Goal: Task Accomplishment & Management: Complete application form

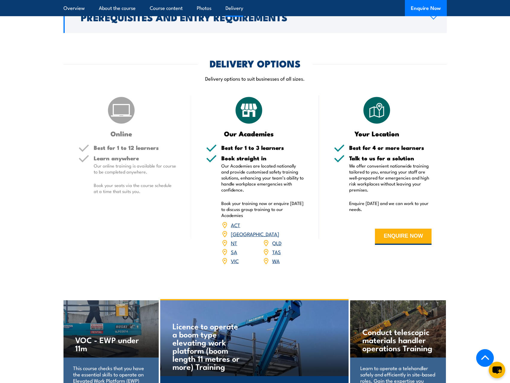
scroll to position [629, 0]
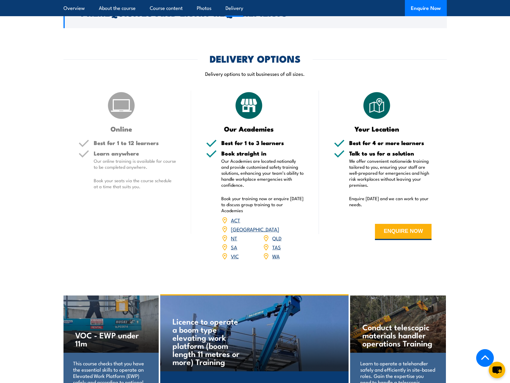
click at [232, 243] on link "SA" at bounding box center [234, 246] width 6 height 7
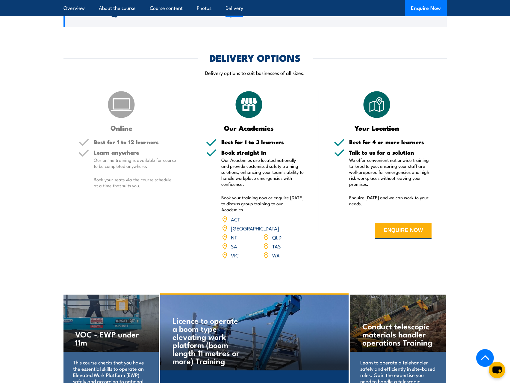
scroll to position [629, 0]
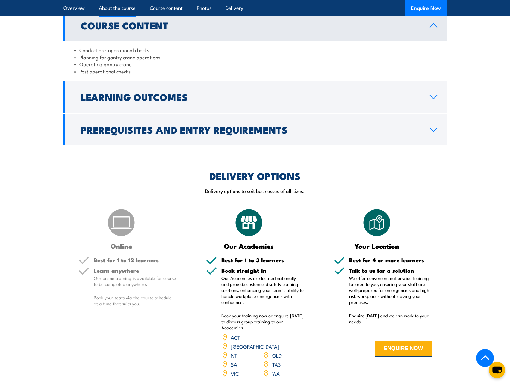
scroll to position [599, 0]
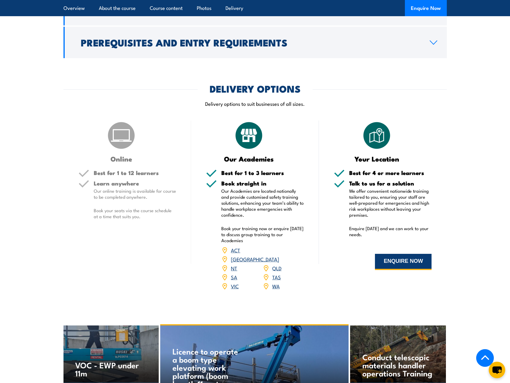
click at [397, 262] on button "ENQUIRE NOW" at bounding box center [403, 262] width 57 height 16
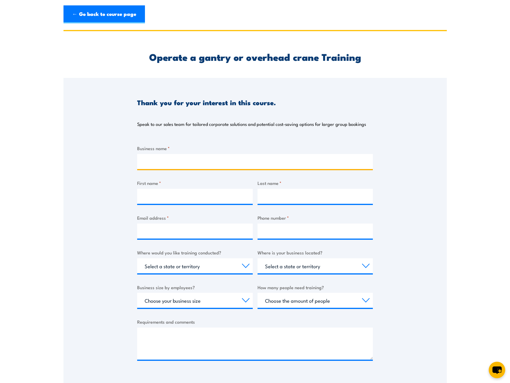
click at [151, 162] on input "Business name *" at bounding box center [255, 161] width 236 height 15
type input "[PERSON_NAME]"
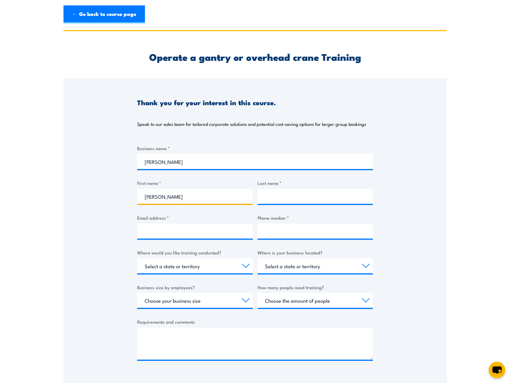
type input "[PERSON_NAME]"
drag, startPoint x: 230, startPoint y: 233, endPoint x: 223, endPoint y: 224, distance: 11.1
click at [76, 222] on div "Thank you for your interest in this course. Speak to our sales team for tailore…" at bounding box center [256, 227] width 384 height 299
type input "[DOMAIN_NAME][EMAIL_ADDRESS][PERSON_NAME][DOMAIN_NAME]"
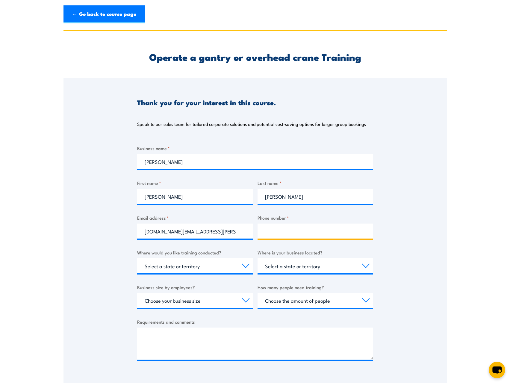
click at [277, 230] on input "Phone number *" at bounding box center [316, 231] width 116 height 15
type input "0881165000"
click at [202, 271] on select "Select a state or territory Nationally - multiple locations [GEOGRAPHIC_DATA] […" at bounding box center [195, 265] width 116 height 15
select select "SA"
click at [137, 258] on select "Select a state or territory Nationally - multiple locations [GEOGRAPHIC_DATA] […" at bounding box center [195, 265] width 116 height 15
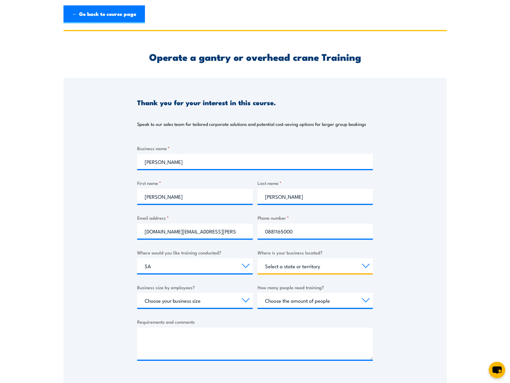
click at [284, 265] on select "Select a state or territory [GEOGRAPHIC_DATA] [GEOGRAPHIC_DATA] [GEOGRAPHIC_DAT…" at bounding box center [316, 265] width 116 height 15
select select "SA"
click at [258, 258] on select "Select a state or territory [GEOGRAPHIC_DATA] [GEOGRAPHIC_DATA] [GEOGRAPHIC_DAT…" at bounding box center [316, 265] width 116 height 15
click at [196, 297] on select "Choose your business size 1 to 19 20 to 199 200+" at bounding box center [195, 300] width 116 height 15
select select "200+"
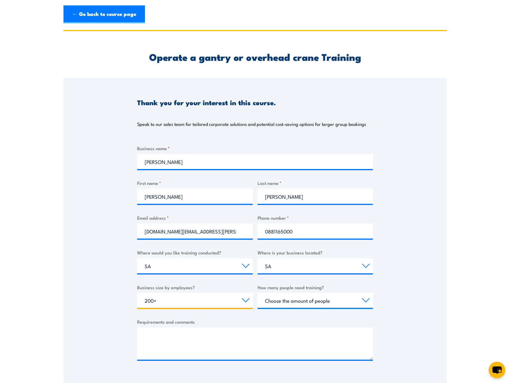
click at [137, 293] on select "Choose your business size 1 to 19 20 to 199 200+" at bounding box center [195, 300] width 116 height 15
click at [224, 305] on select "Choose your business size 1 to 19 20 to 199 200+" at bounding box center [195, 300] width 116 height 15
select select
click at [137, 293] on select "Choose your business size 1 to 19 20 to 199 200+" at bounding box center [195, 300] width 116 height 15
click at [279, 300] on select "Choose the amount of people 1 to 4 5 to 19 20+" at bounding box center [316, 300] width 116 height 15
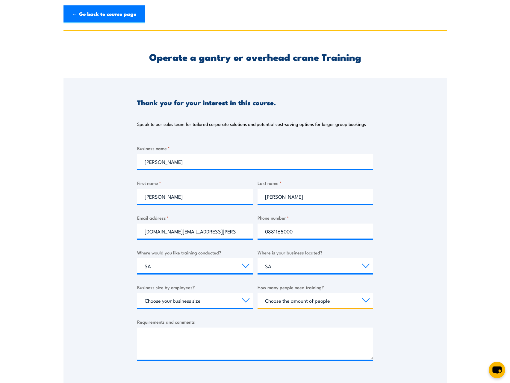
select select "1 to 4"
click at [258, 293] on select "Choose the amount of people 1 to 4 5 to 19 20+" at bounding box center [316, 300] width 116 height 15
click at [201, 266] on select "Select a state or territory Nationally - multiple locations [GEOGRAPHIC_DATA] […" at bounding box center [195, 265] width 116 height 15
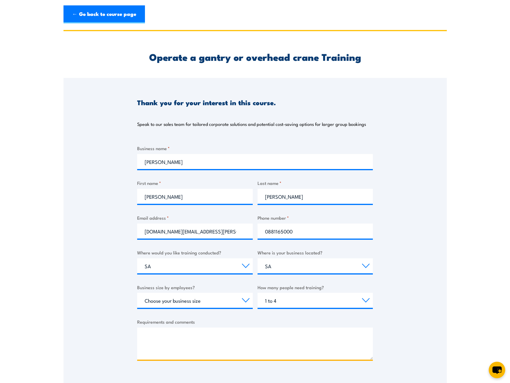
click at [150, 331] on textarea "Requirements and comments" at bounding box center [255, 344] width 236 height 32
click at [189, 335] on textarea "Enquiring if there are any courses scheduled or plans to in the future" at bounding box center [255, 344] width 236 height 32
click at [188, 335] on textarea "Enquiring if there are any courses scheduled or plans to in the future" at bounding box center [255, 344] width 236 height 32
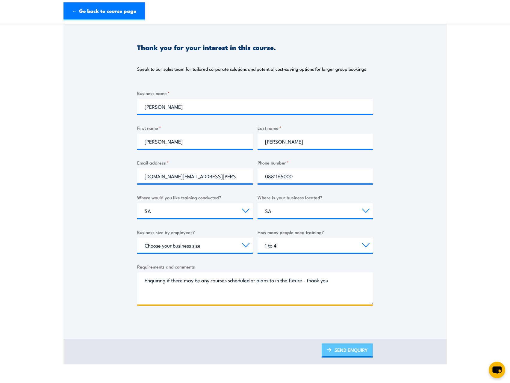
scroll to position [120, 0]
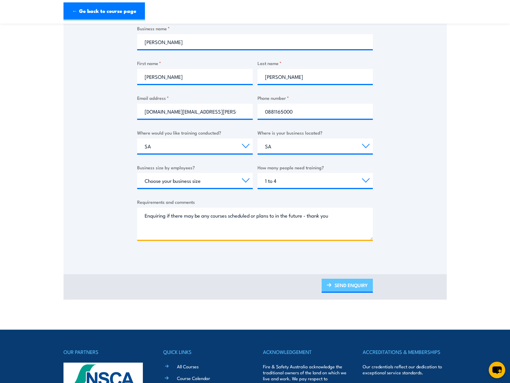
type textarea "Enquiring if there may be any courses scheduled or plans to in the future - tha…"
click at [340, 289] on link "SEND ENQUIRY" at bounding box center [347, 286] width 51 height 14
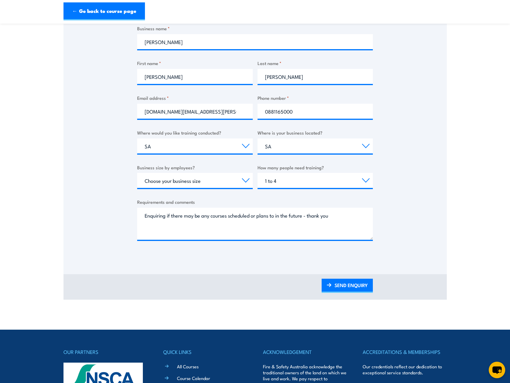
scroll to position [63, 0]
